Goal: Information Seeking & Learning: Understand process/instructions

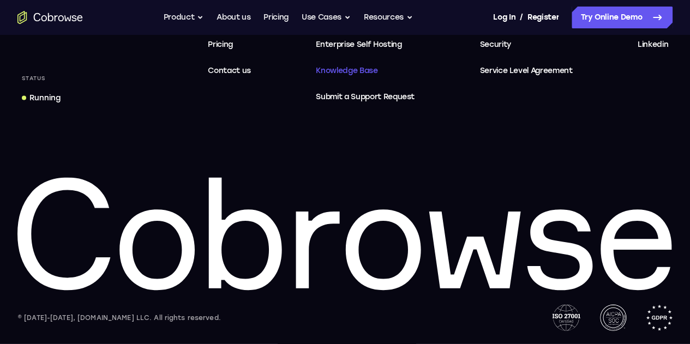
scroll to position [3244, 0]
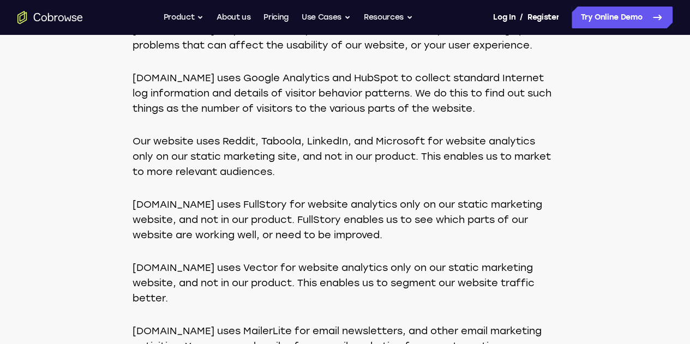
scroll to position [709, 0]
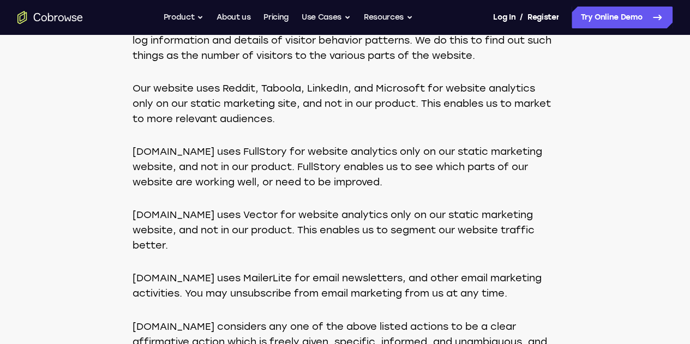
click at [470, 145] on p "Cobrowse.io uses FullStory for website analytics only on our static marketing w…" at bounding box center [346, 167] width 426 height 46
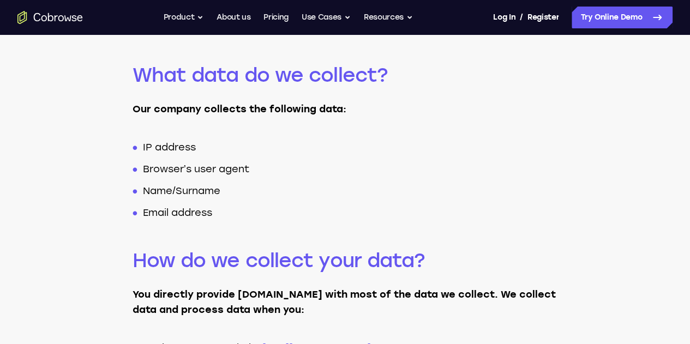
scroll to position [47, 0]
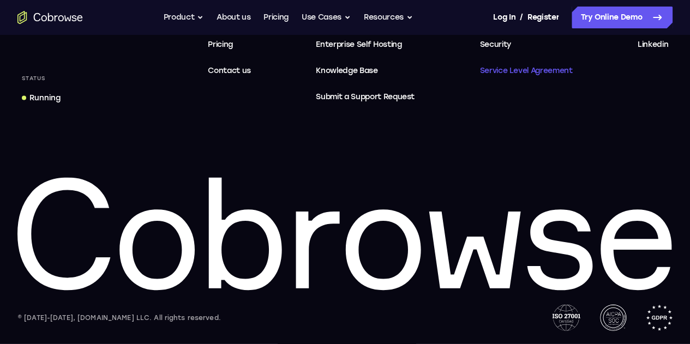
scroll to position [3244, 0]
click at [500, 23] on span "Legal Terms & DPA" at bounding box center [514, 18] width 68 height 9
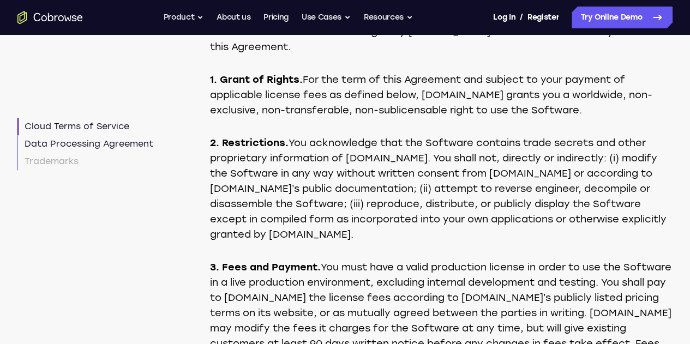
click at [142, 140] on link "Data Processing Agreement" at bounding box center [85, 143] width 136 height 17
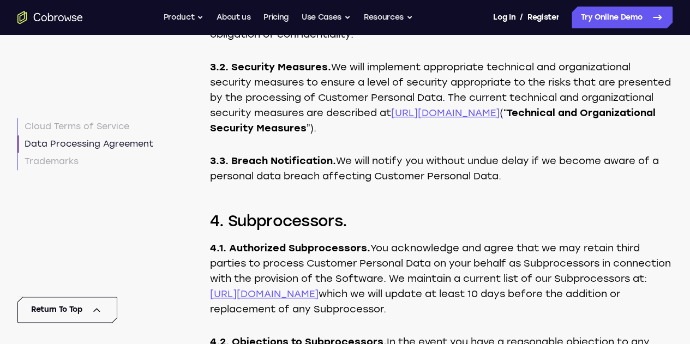
scroll to position [4842, 0]
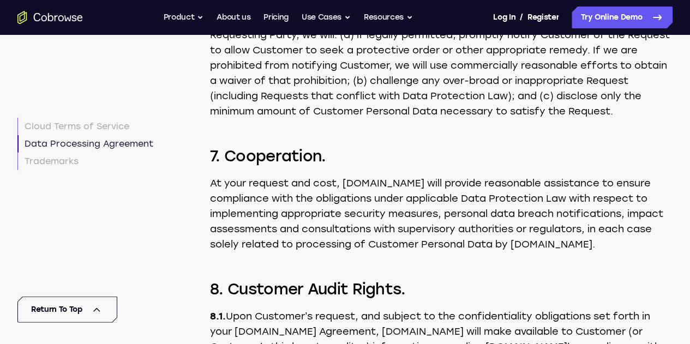
scroll to position [6924, 0]
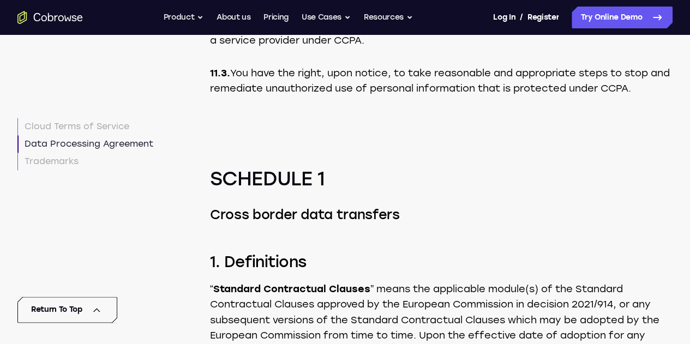
drag, startPoint x: 357, startPoint y: 215, endPoint x: 541, endPoint y: 267, distance: 190.5
copy p "pon your request, Cobrowse.io will delete any Customer Personal Data as request…"
